Goal: Information Seeking & Learning: Learn about a topic

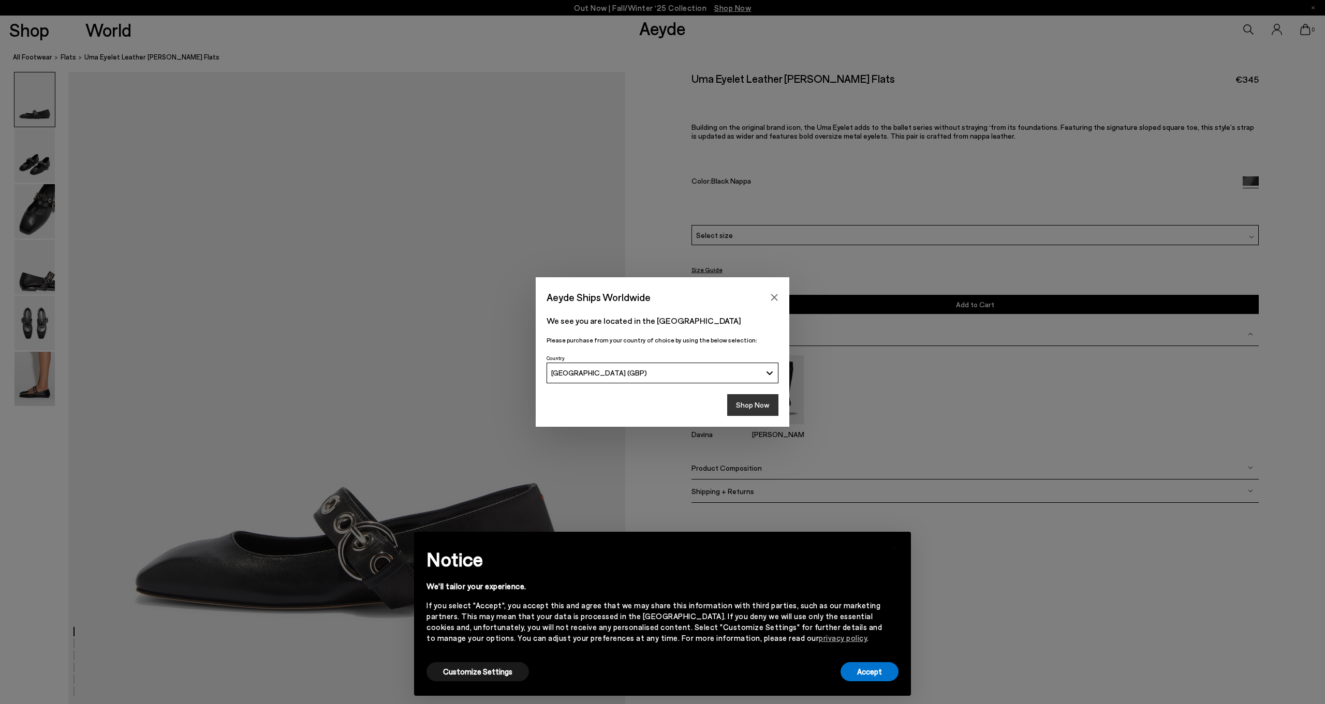
click at [765, 402] on button "Shop Now" at bounding box center [752, 405] width 51 height 22
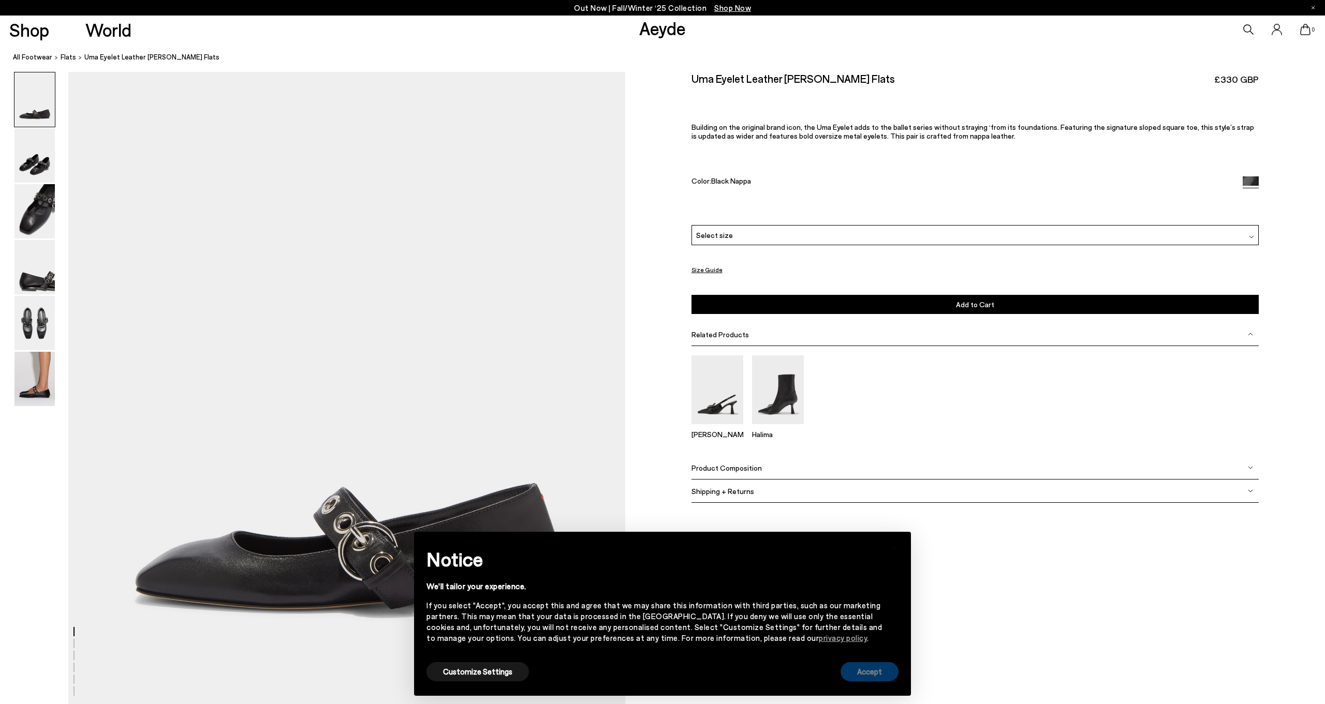
click at [872, 674] on button "Accept" at bounding box center [869, 671] width 58 height 19
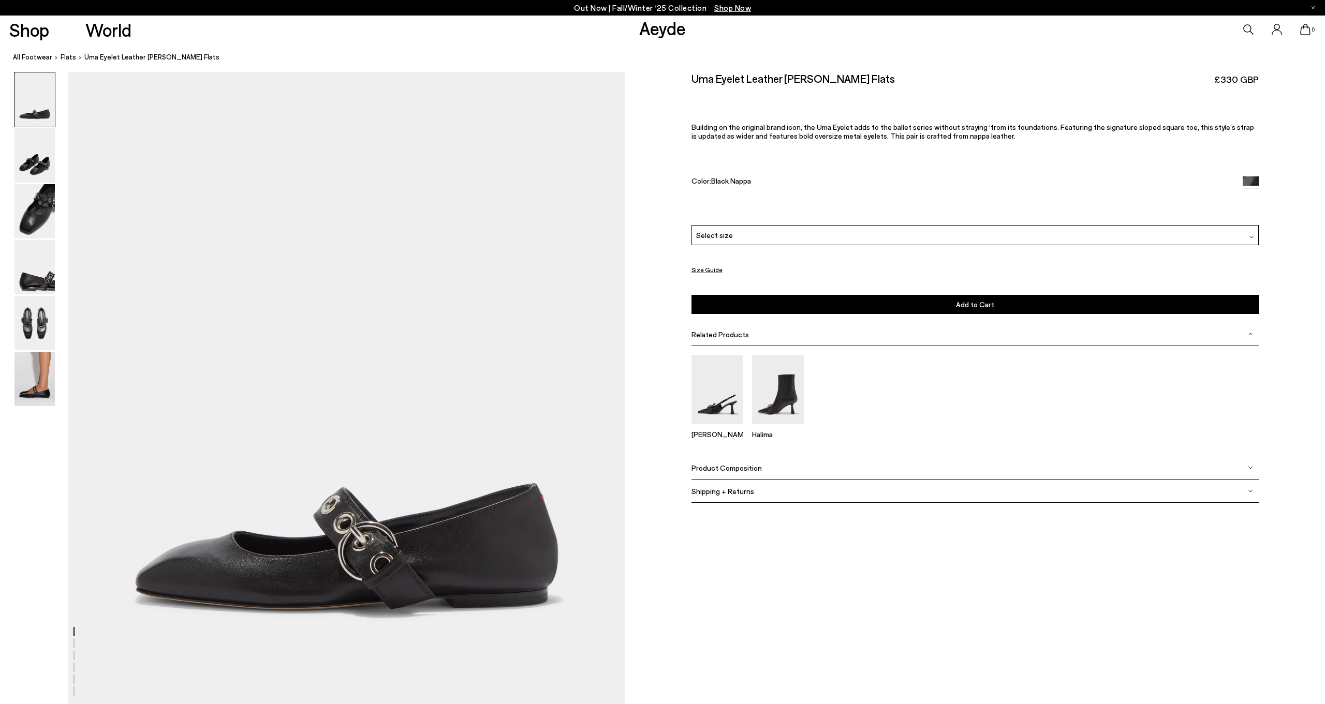
scroll to position [0, 17]
click at [27, 399] on img at bounding box center [34, 379] width 40 height 54
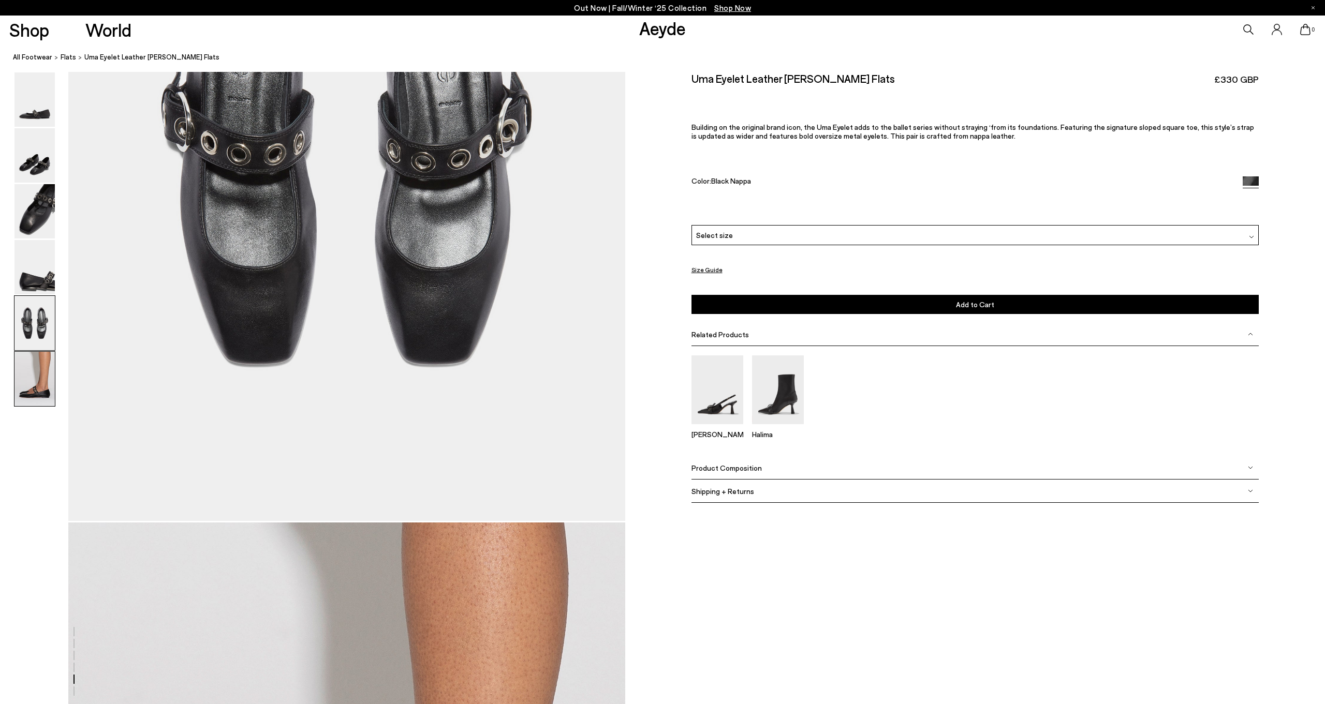
scroll to position [3681, 17]
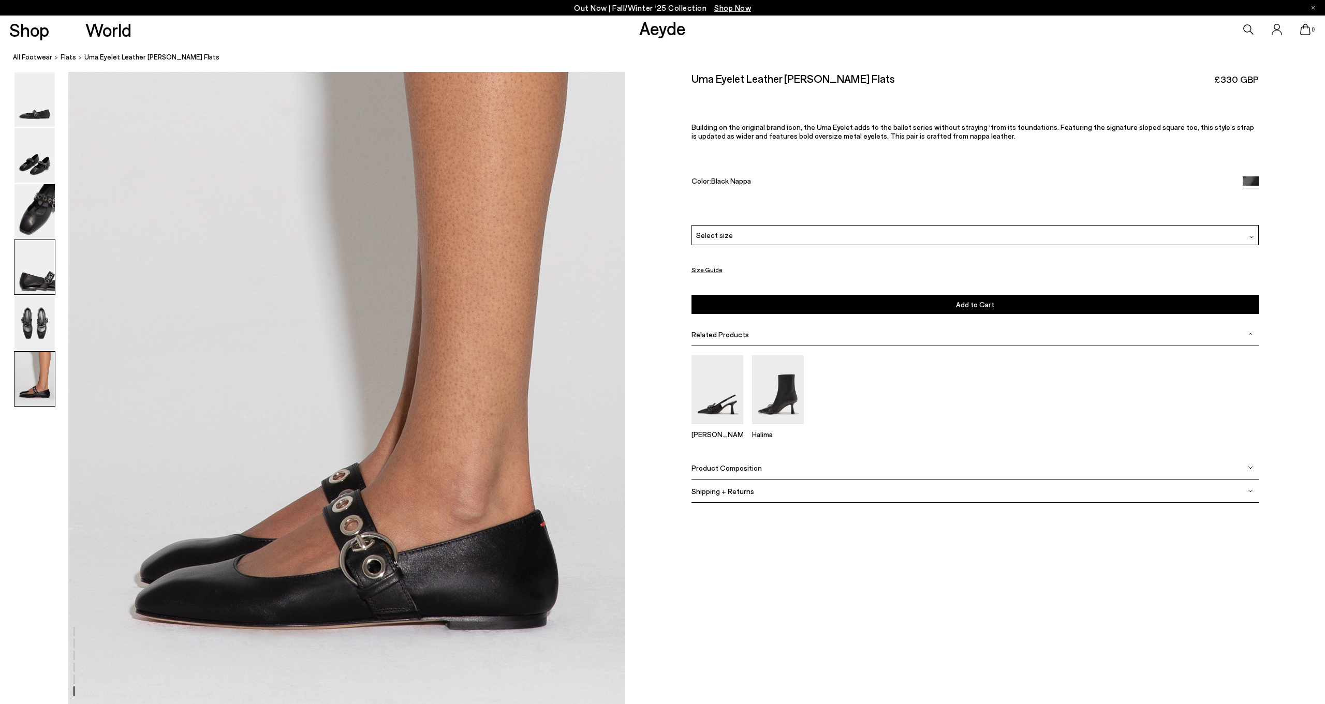
click at [23, 279] on img at bounding box center [34, 267] width 40 height 54
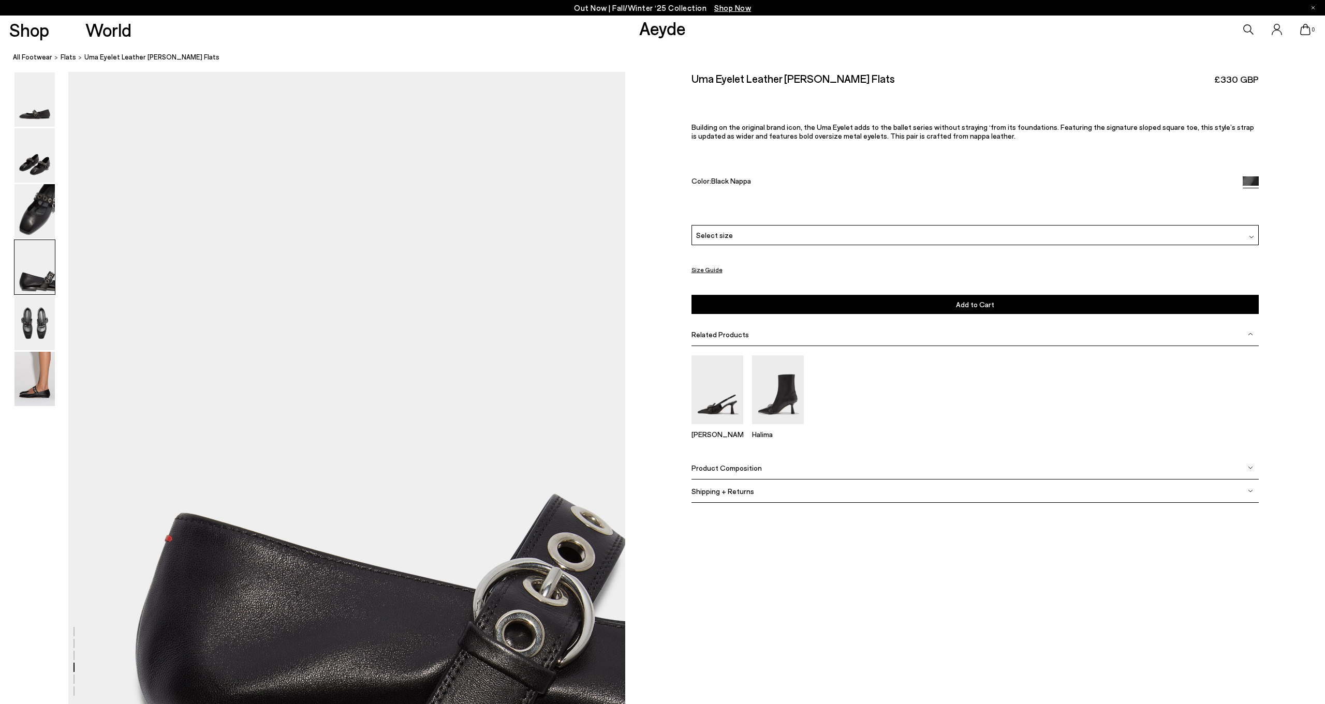
scroll to position [2120, 17]
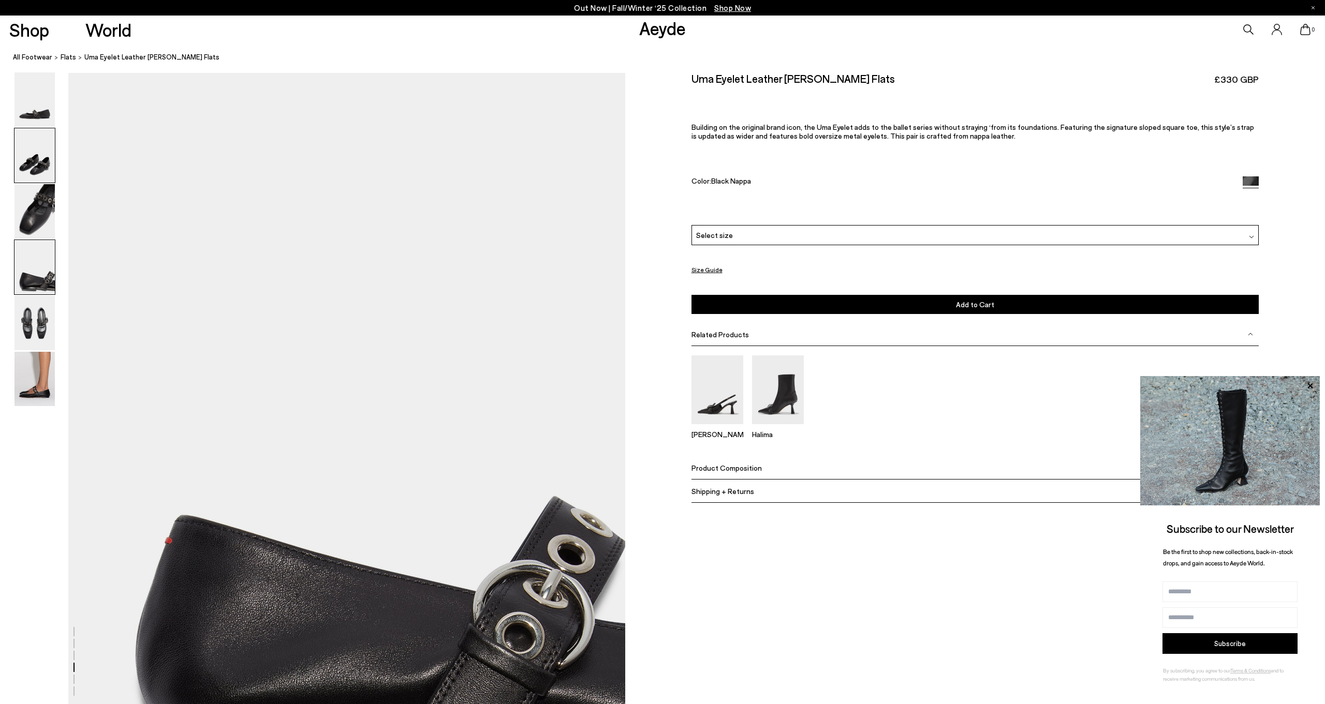
click at [24, 145] on img at bounding box center [34, 155] width 40 height 54
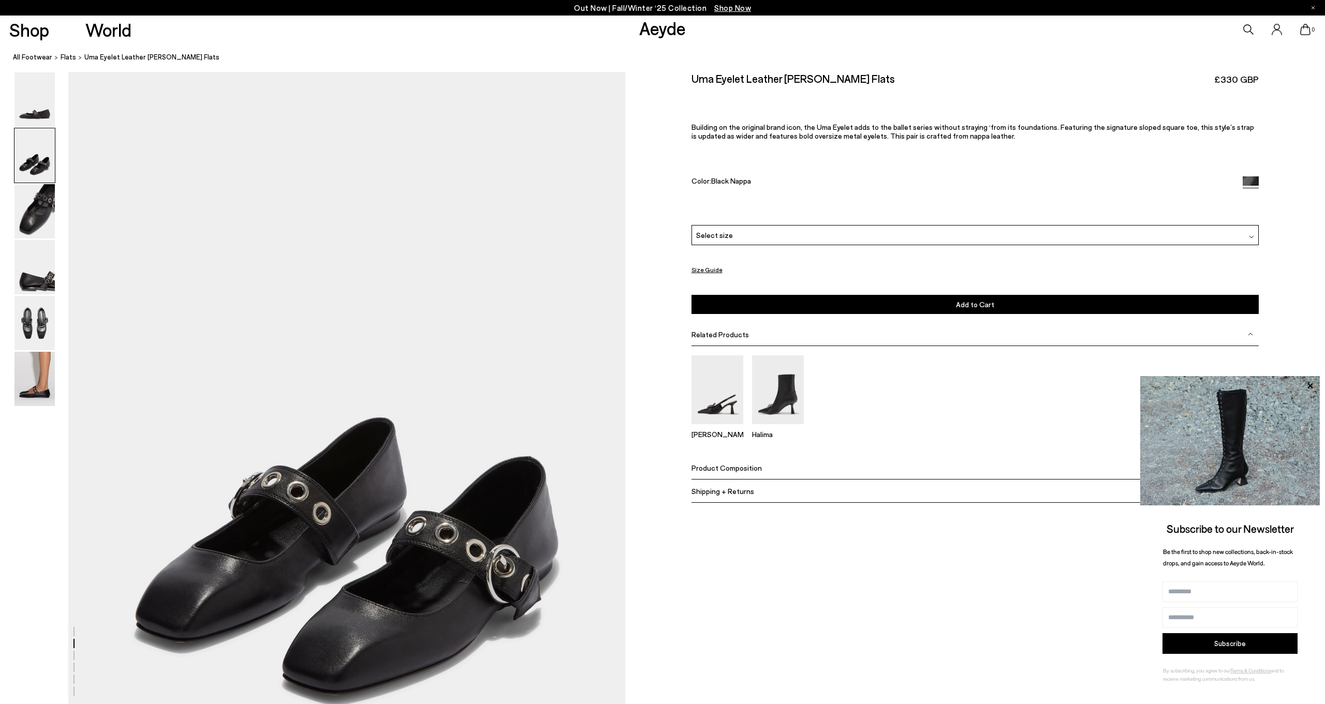
scroll to position [635, 17]
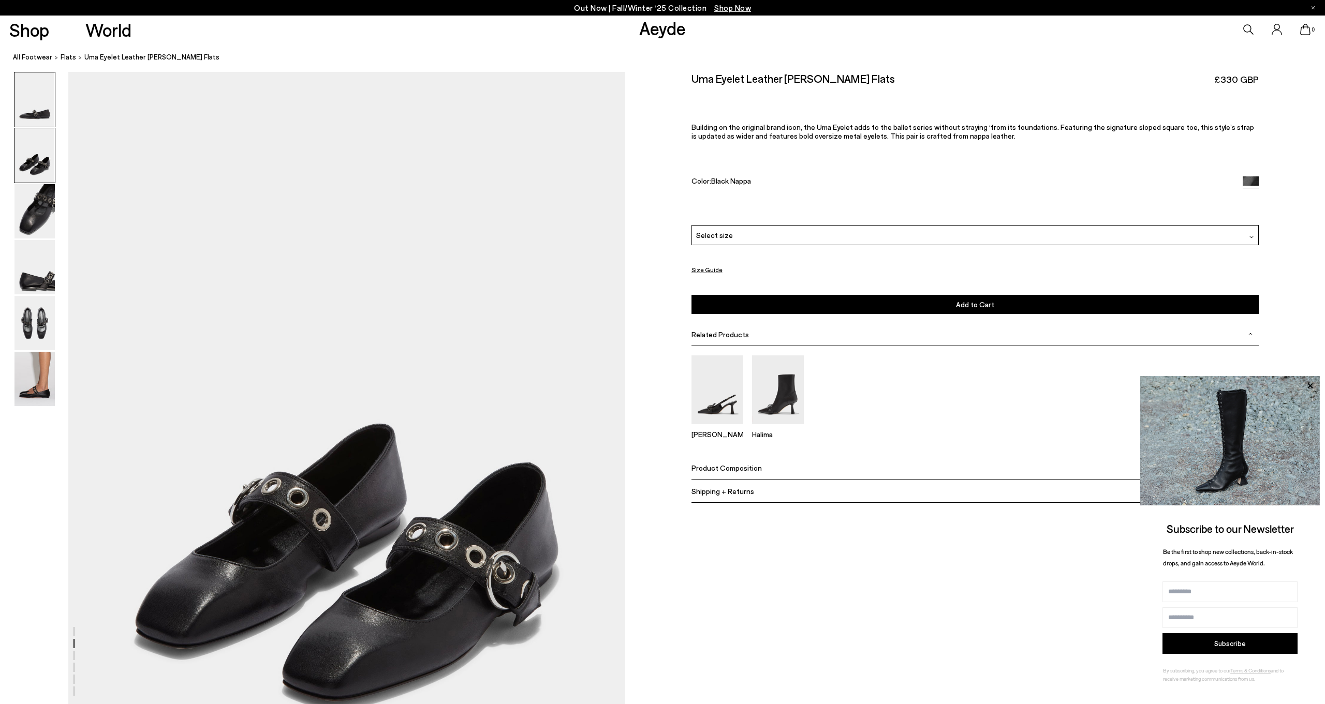
click at [33, 103] on img at bounding box center [34, 99] width 40 height 54
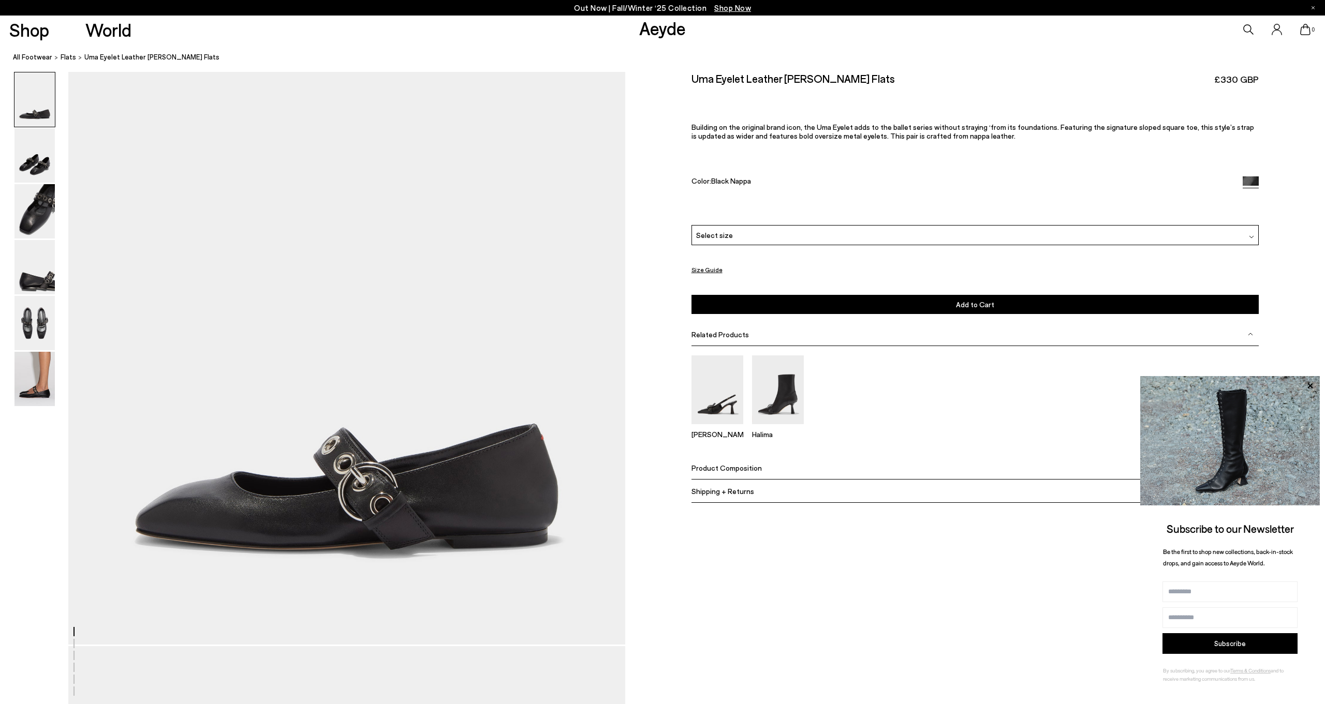
scroll to position [0, 17]
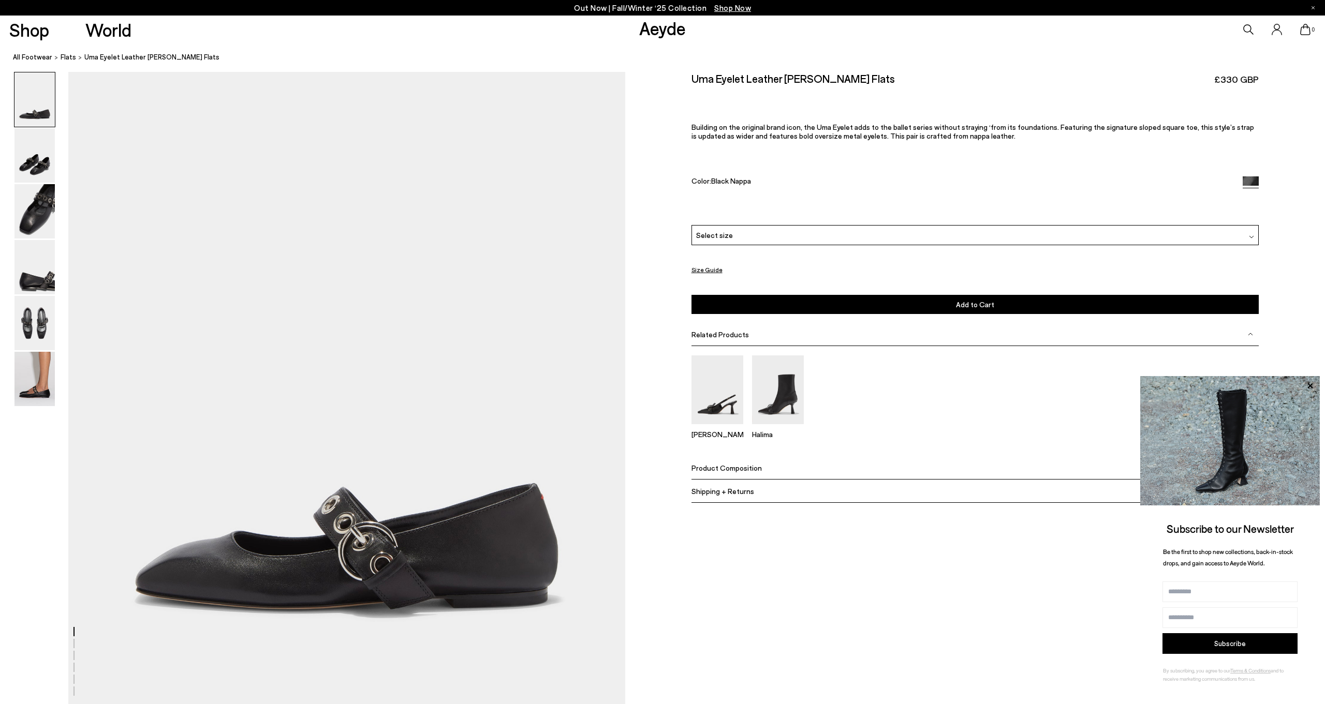
click at [1250, 27] on icon at bounding box center [1248, 29] width 10 height 10
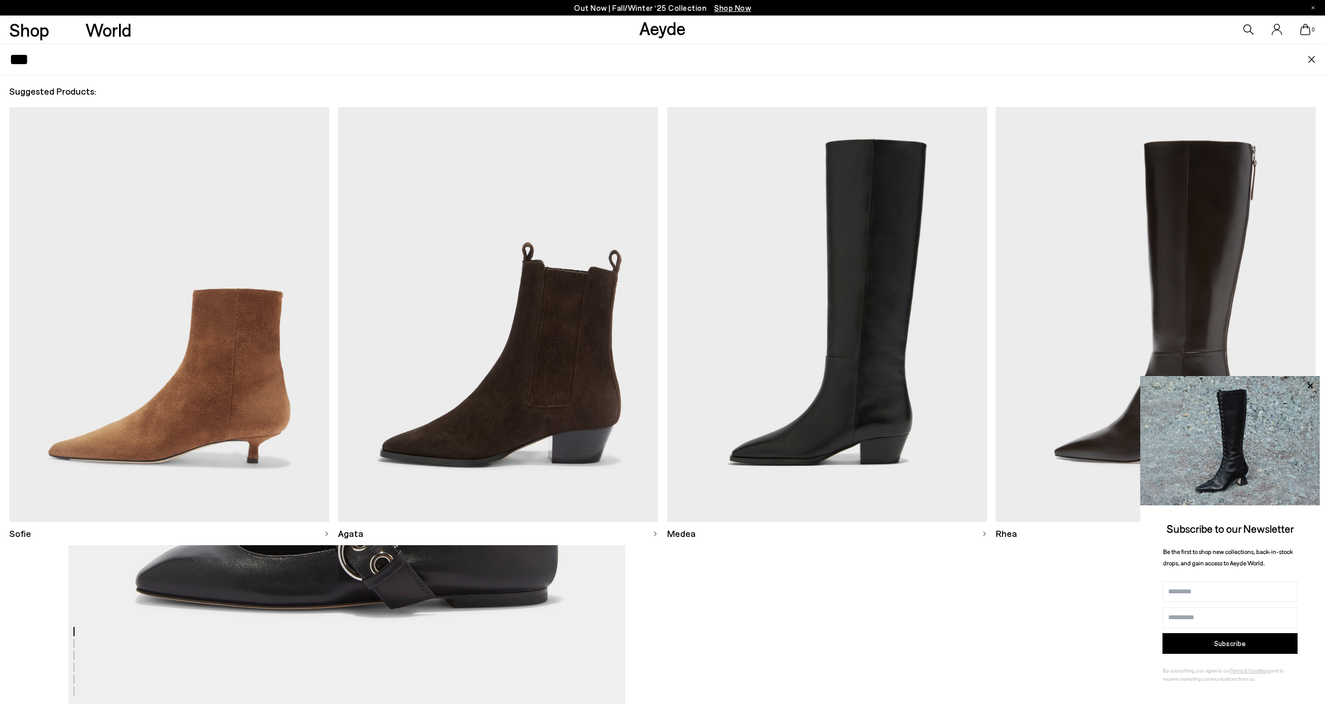
type input "***"
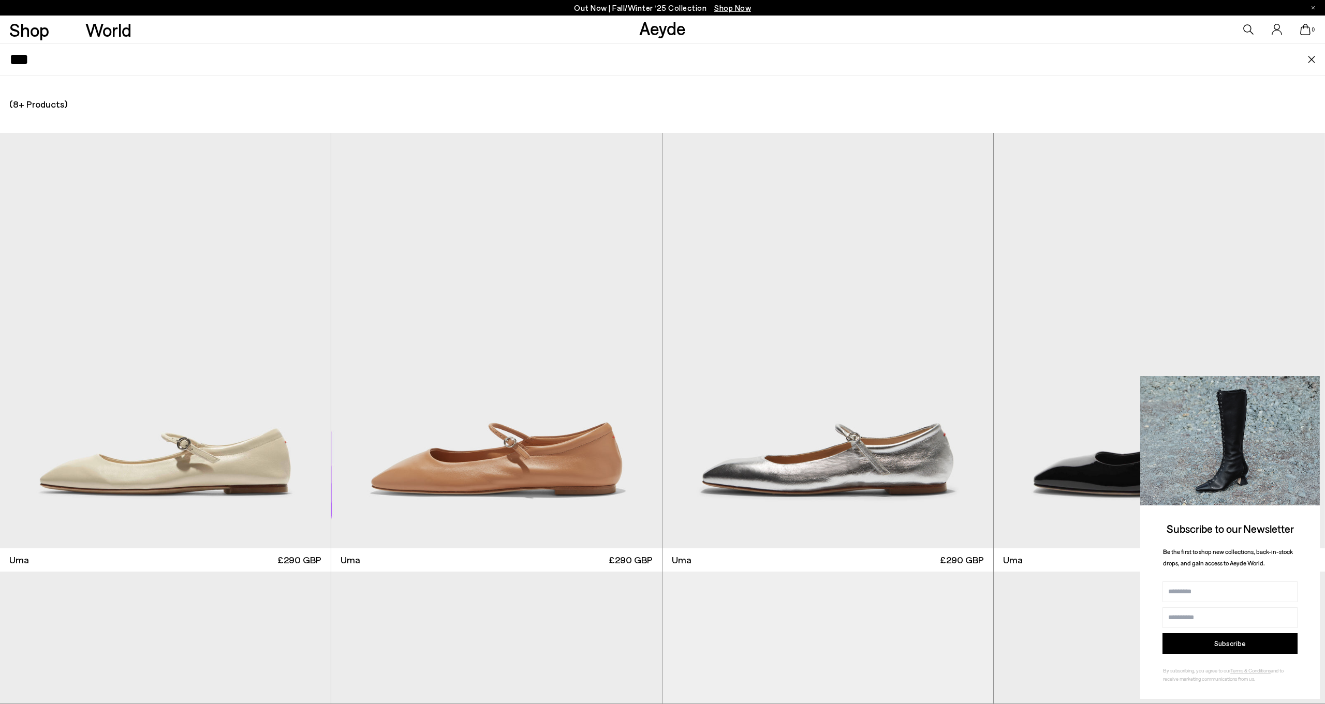
click at [1311, 387] on icon at bounding box center [1309, 385] width 13 height 13
click at [1311, 384] on icon at bounding box center [1309, 385] width 5 height 5
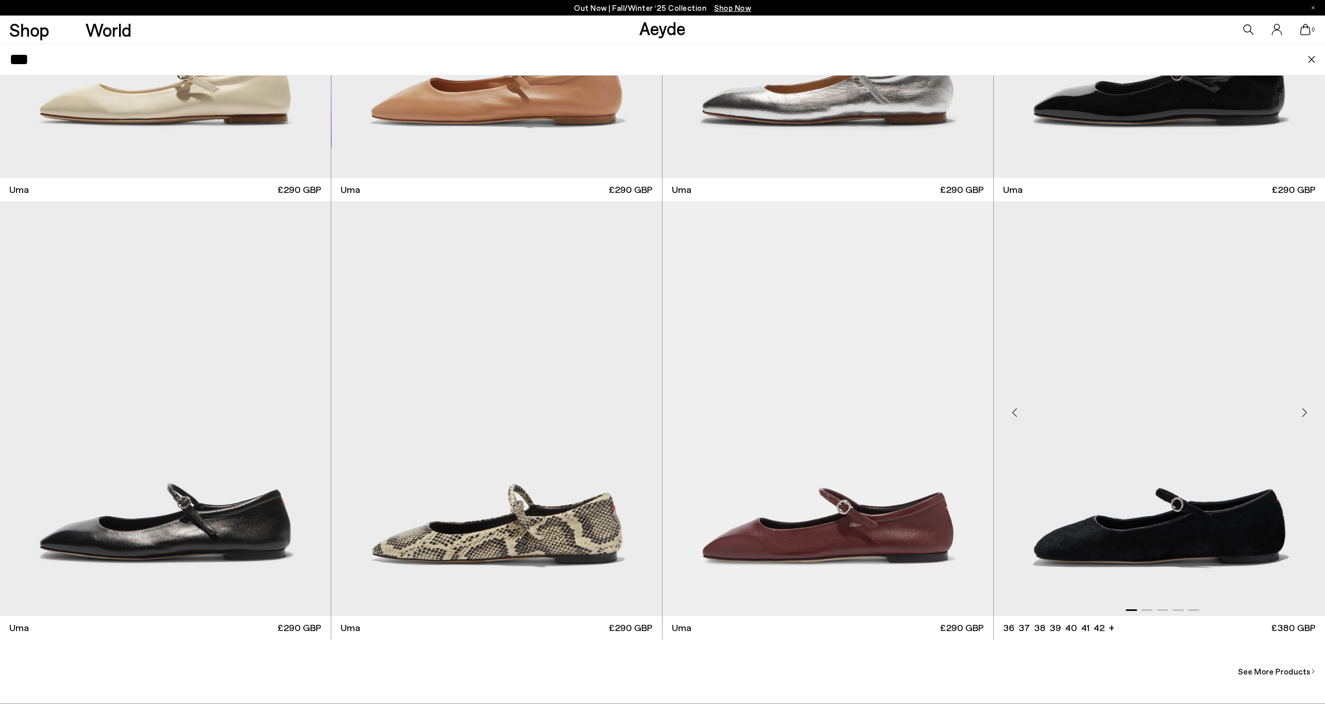
scroll to position [743, 17]
click at [1271, 557] on img "1 / 5" at bounding box center [1159, 408] width 331 height 415
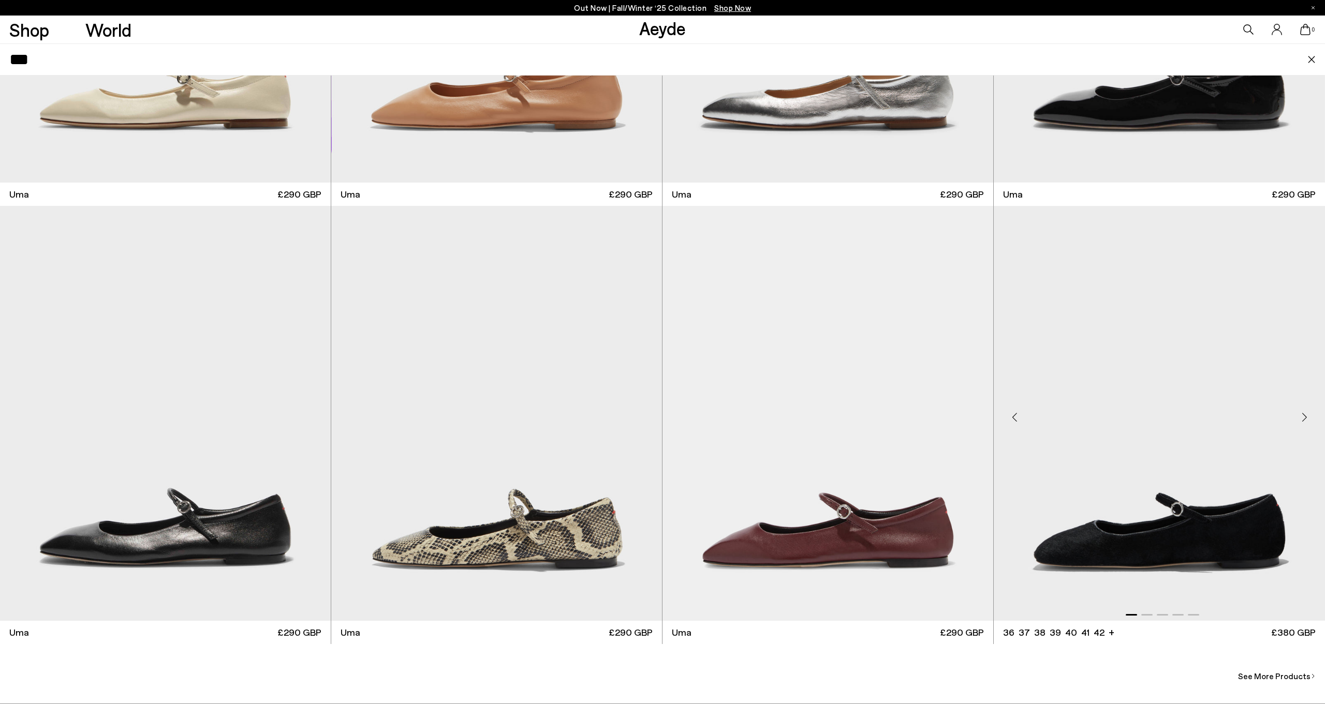
click at [1261, 552] on img "1 / 5" at bounding box center [1159, 413] width 331 height 415
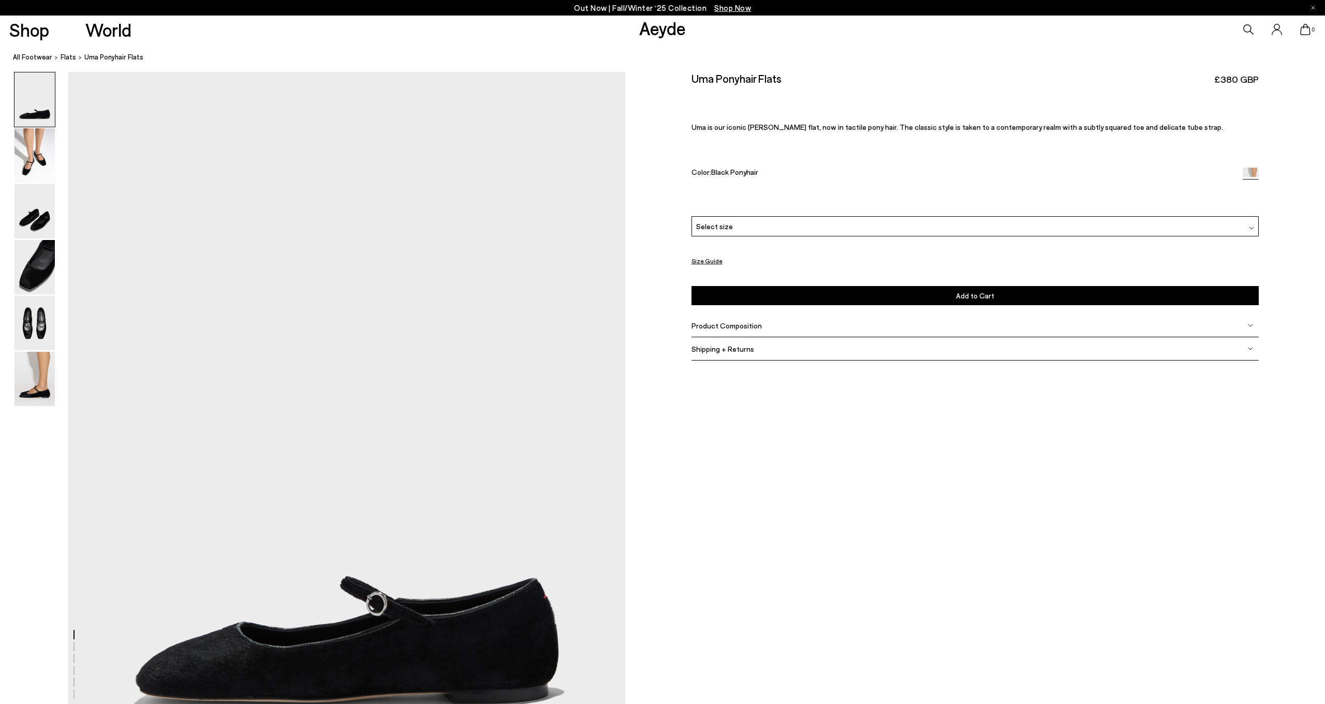
scroll to position [1, 0]
click at [27, 387] on img at bounding box center [34, 379] width 40 height 54
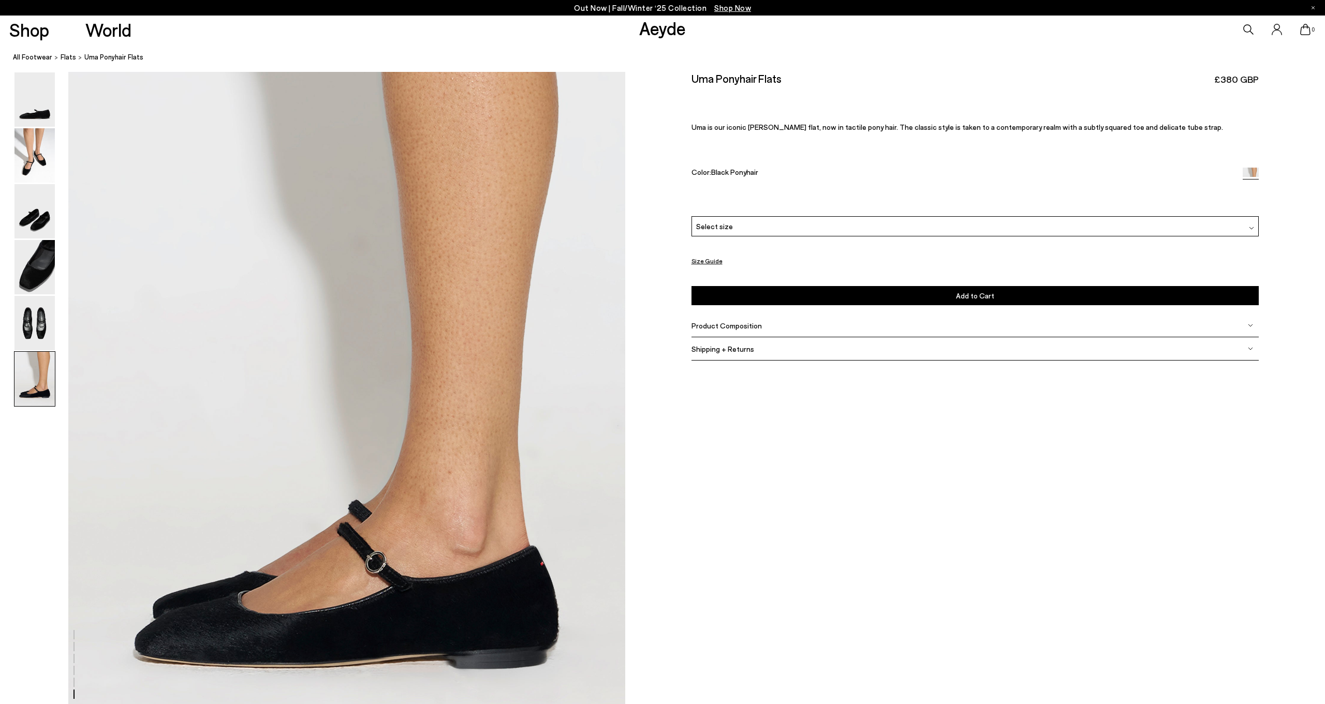
scroll to position [3790, 0]
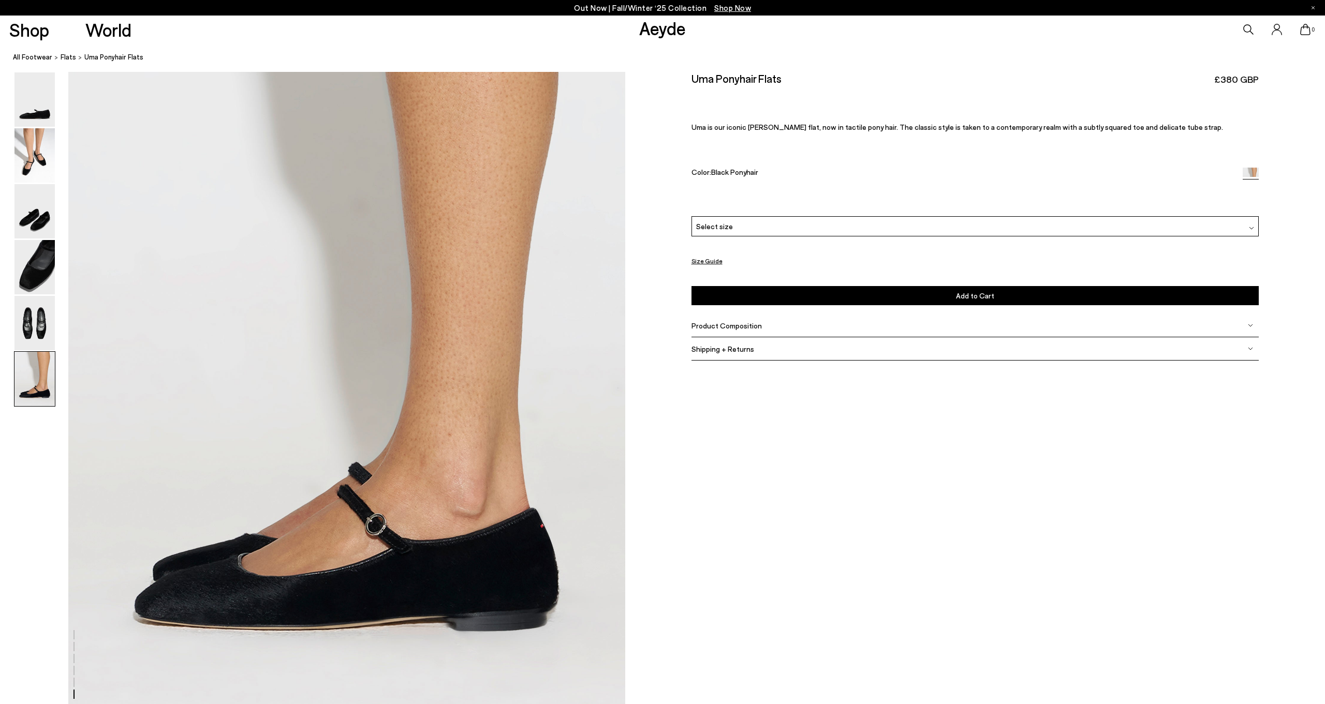
click at [1313, 8] on icon at bounding box center [1312, 7] width 3 height 3
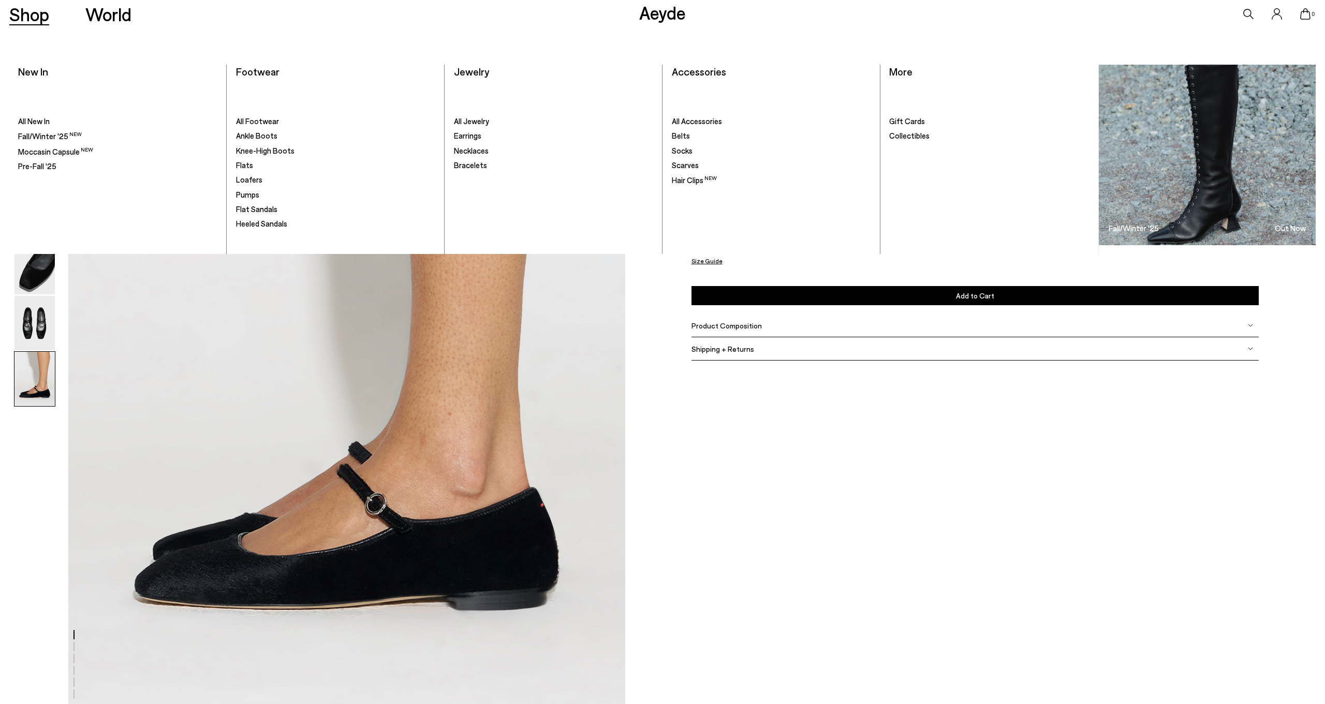
scroll to position [3795, 0]
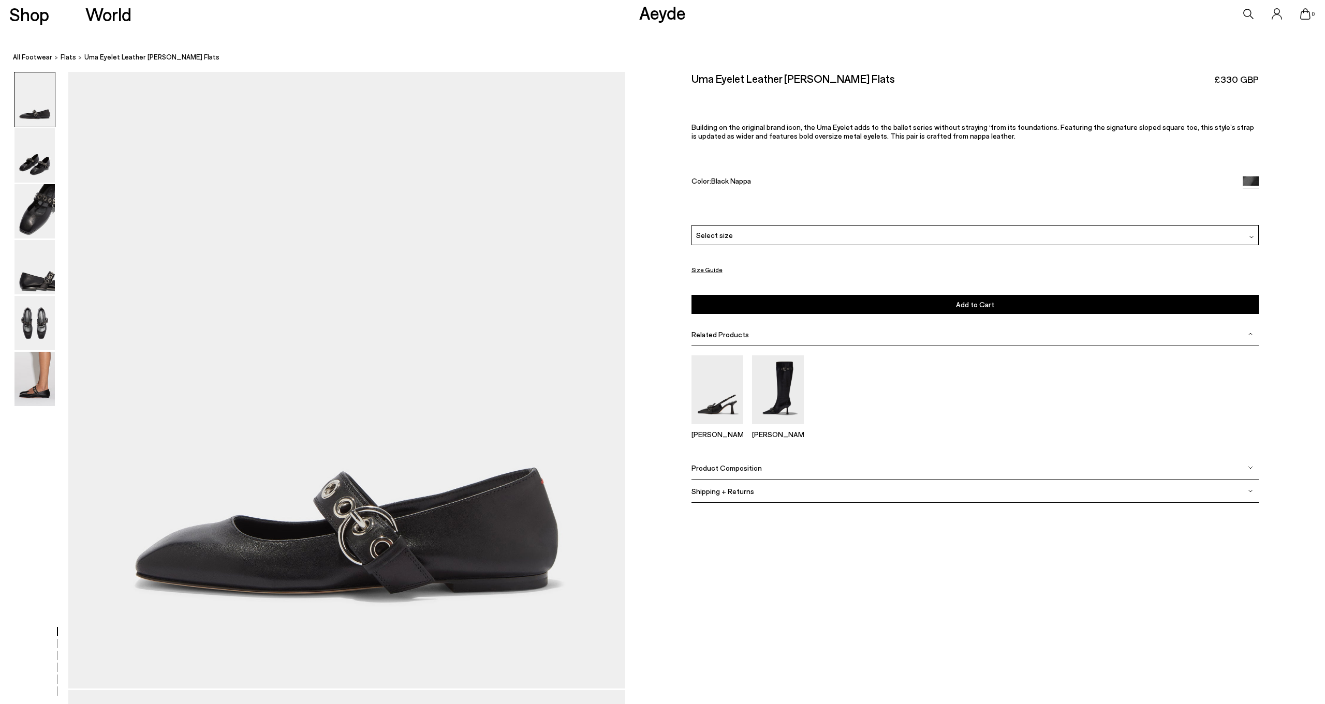
scroll to position [0, 17]
